Goal: Task Accomplishment & Management: Manage account settings

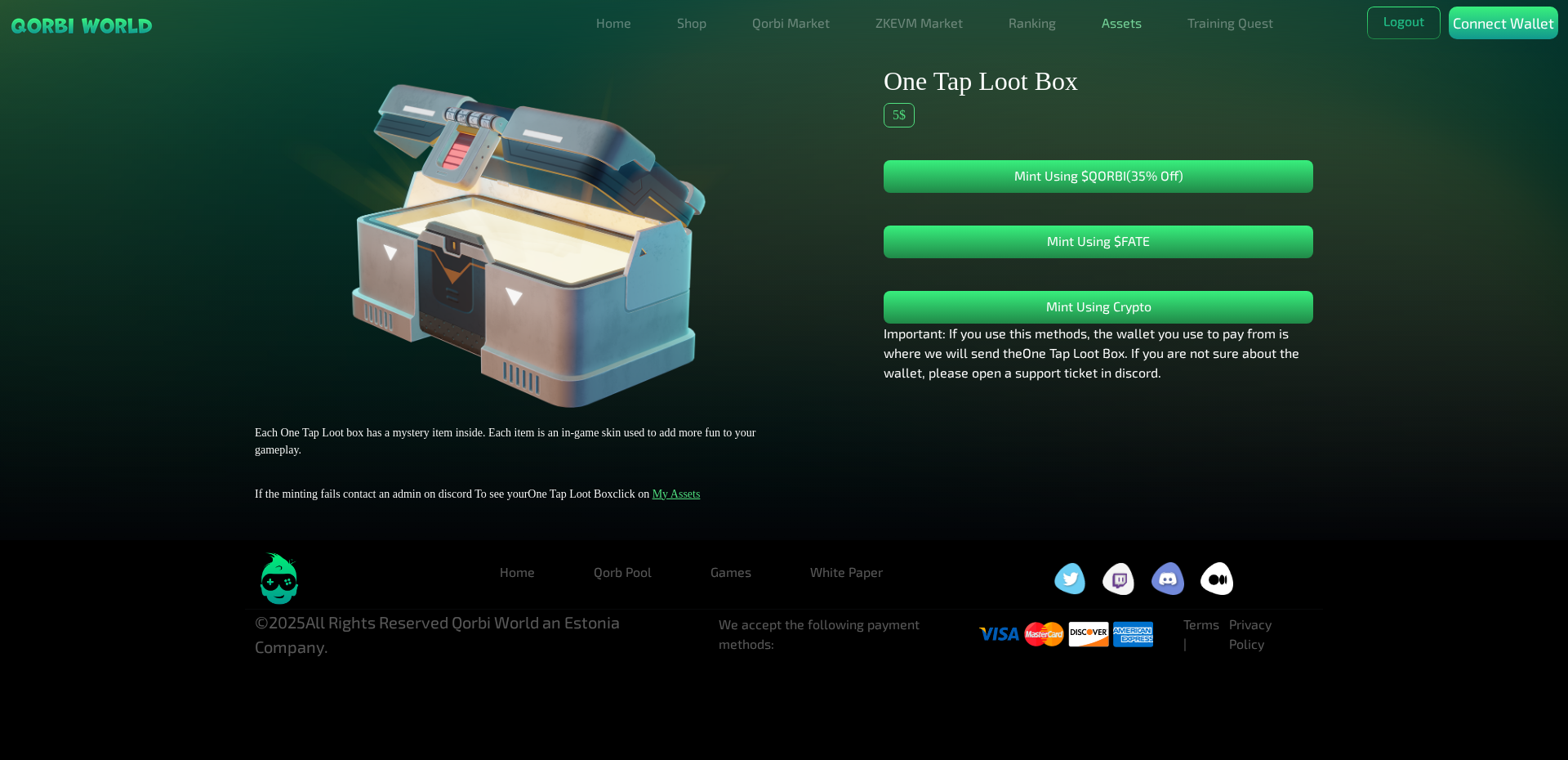
click at [1121, 26] on link "Assets" at bounding box center [1122, 23] width 53 height 33
click at [1128, 56] on link "Assets" at bounding box center [1122, 56] width 53 height 33
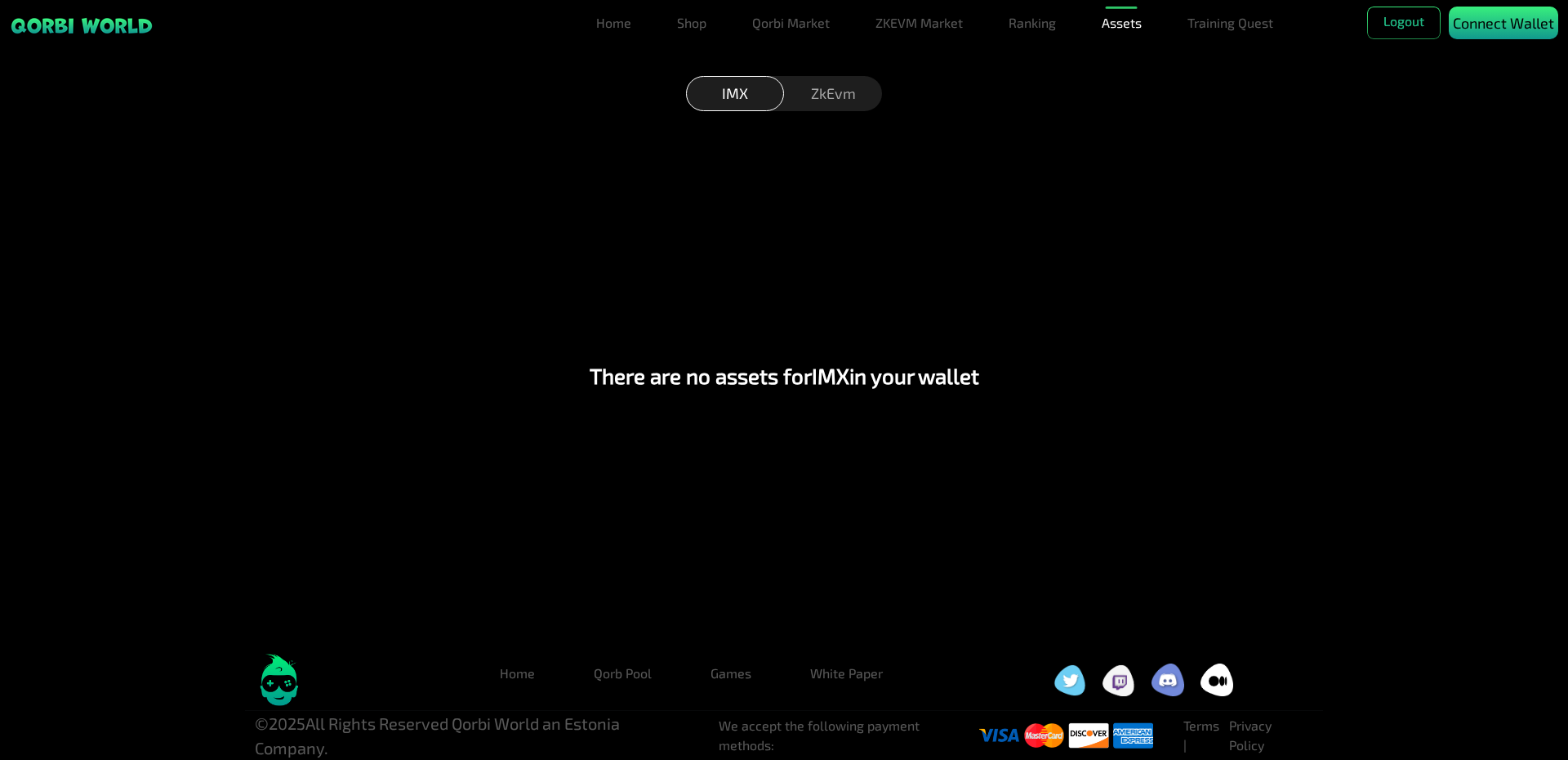
click at [1497, 30] on p "Connect Wallet" at bounding box center [1503, 23] width 102 height 22
